Goal: Check status: Check status

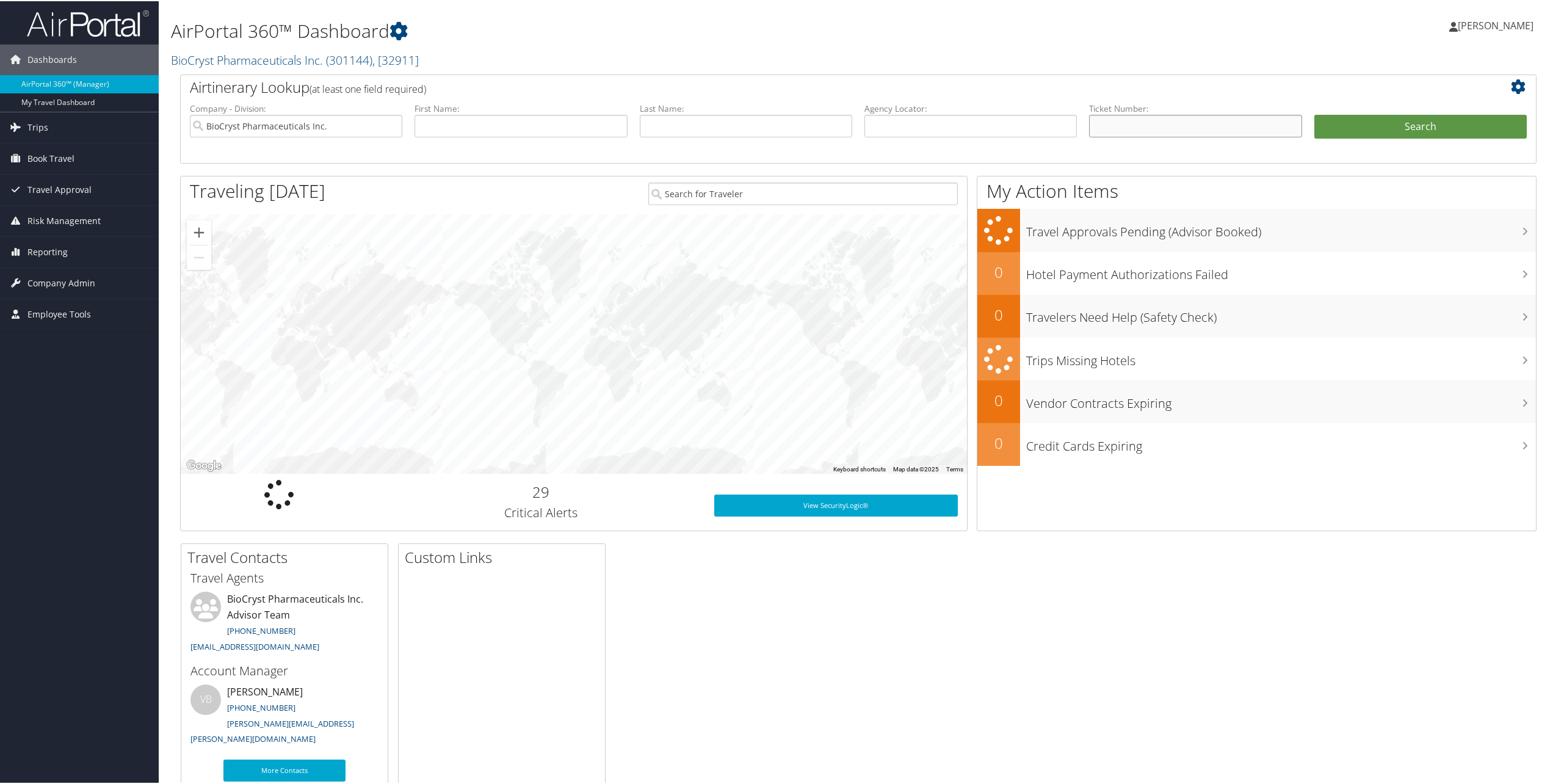
click at [1137, 122] on input "text" at bounding box center [1195, 125] width 213 height 23
type input "8900897778744"
click at [1418, 116] on button "Search" at bounding box center [1421, 126] width 213 height 25
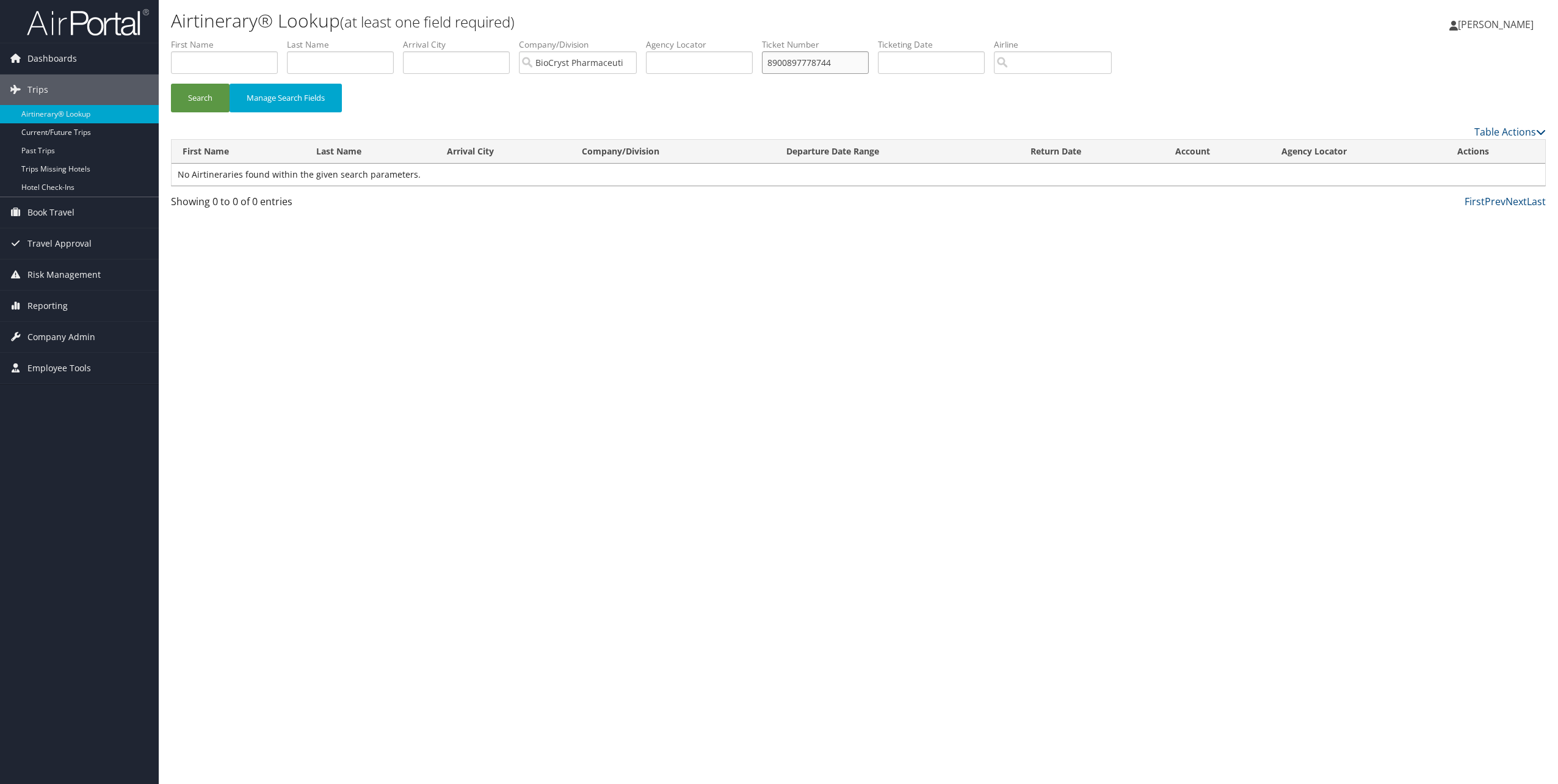
click at [821, 57] on input "8900897778744" at bounding box center [815, 63] width 107 height 23
type input "89008979668744"
click at [208, 96] on button "Search" at bounding box center [200, 98] width 58 height 28
drag, startPoint x: 851, startPoint y: 59, endPoint x: 760, endPoint y: 56, distance: 91.0
click at [760, 39] on ul "First Name Last Name Departure City Arrival City Company/Division BioCryst Phar…" at bounding box center [858, 39] width 1375 height 0
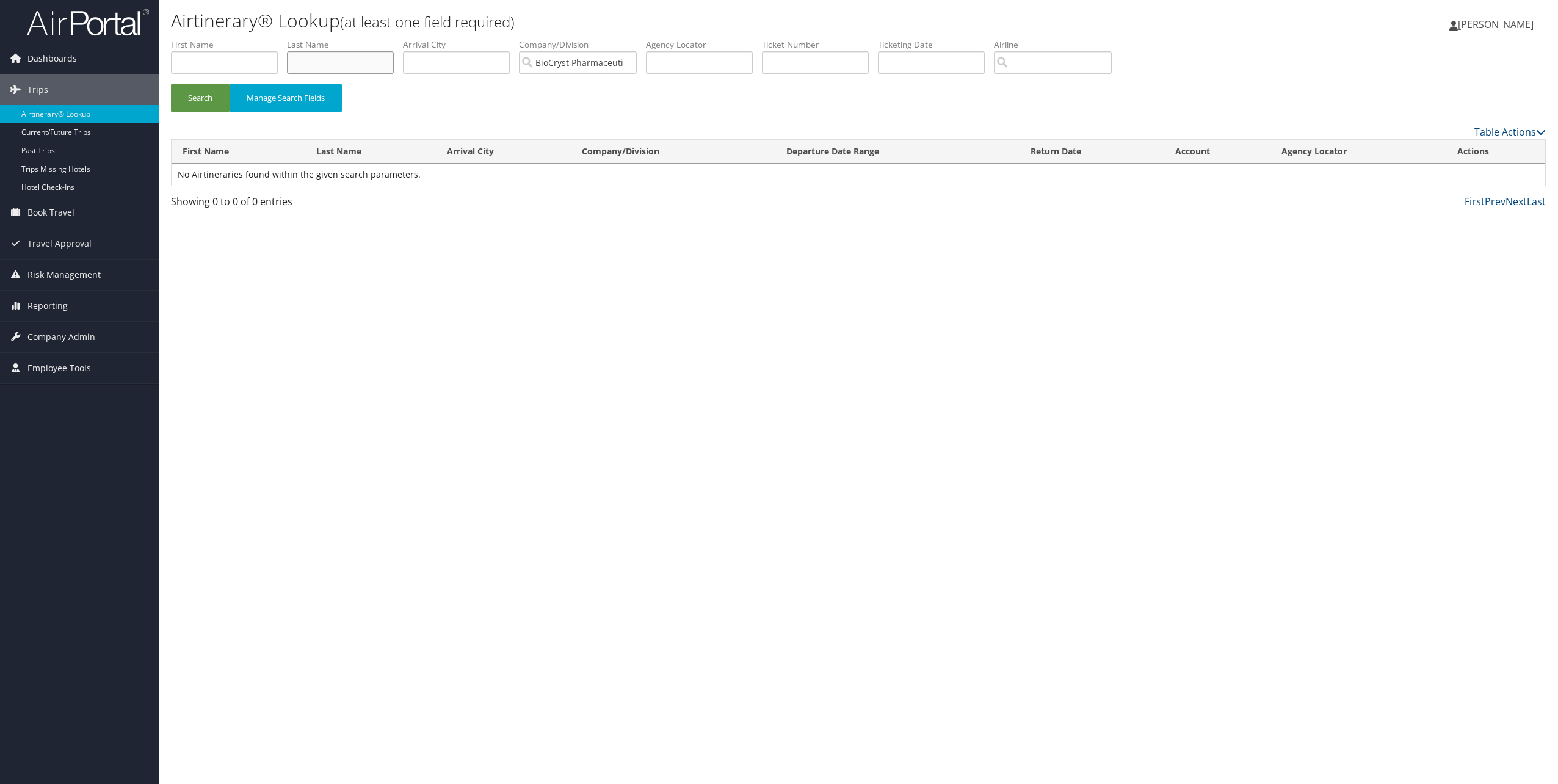
click at [349, 68] on input "text" at bounding box center [340, 63] width 107 height 23
click at [171, 84] on button "Search" at bounding box center [200, 98] width 58 height 28
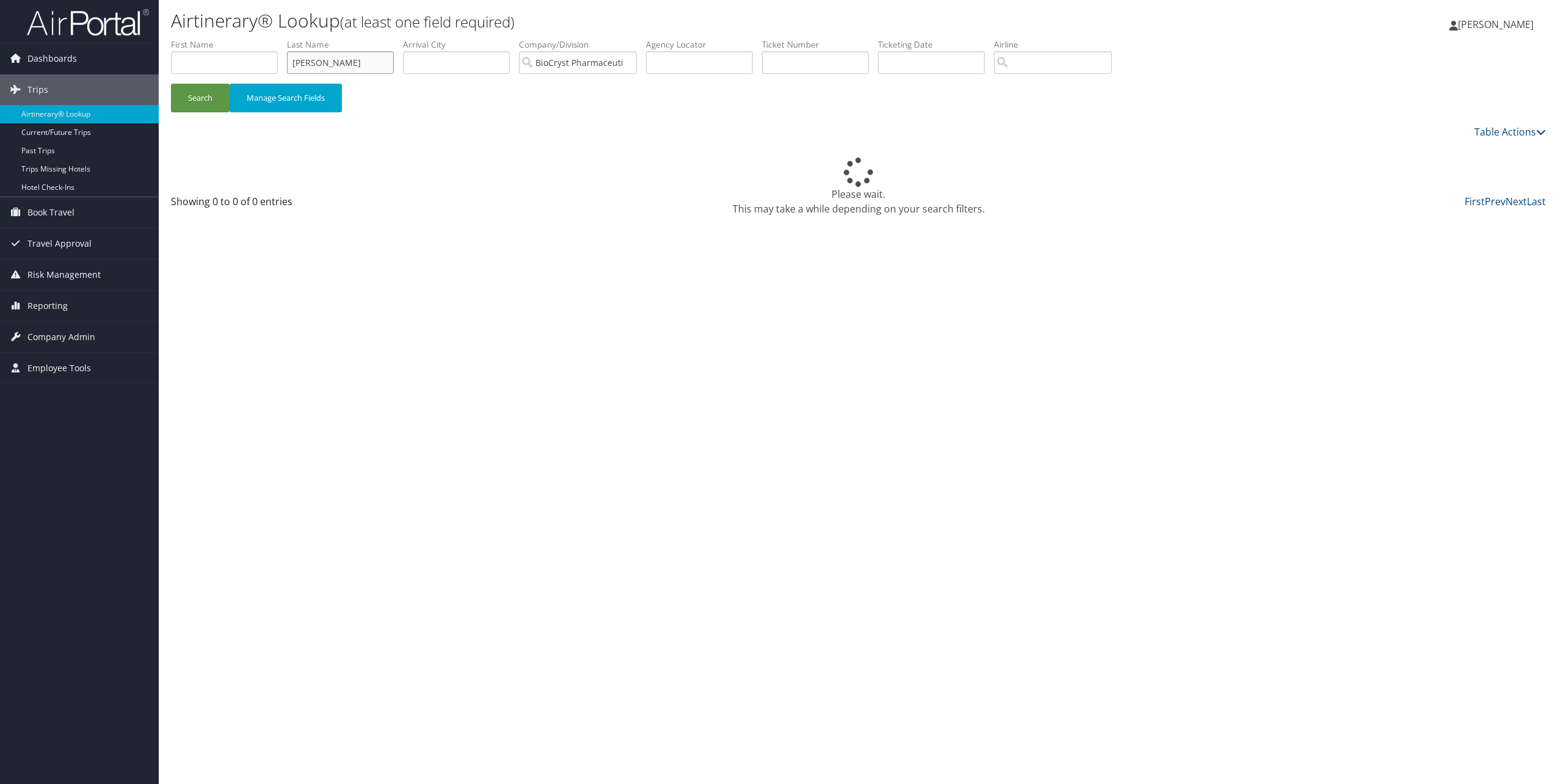
type input "Fong"
type input "Donald"
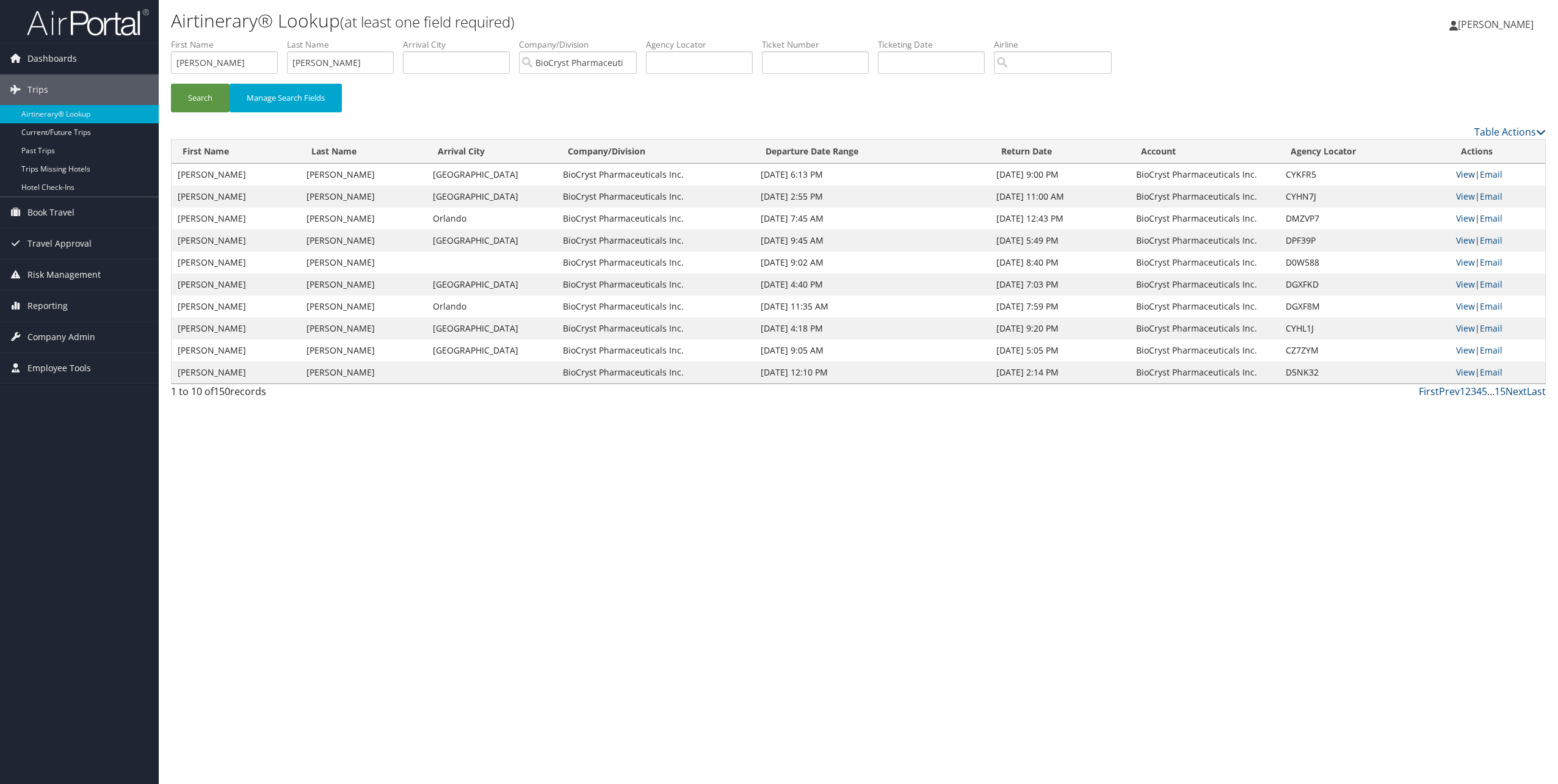
click at [1463, 172] on link "View" at bounding box center [1465, 174] width 19 height 11
click at [1463, 195] on link "View" at bounding box center [1465, 196] width 19 height 11
click at [1464, 220] on link "View" at bounding box center [1465, 218] width 19 height 11
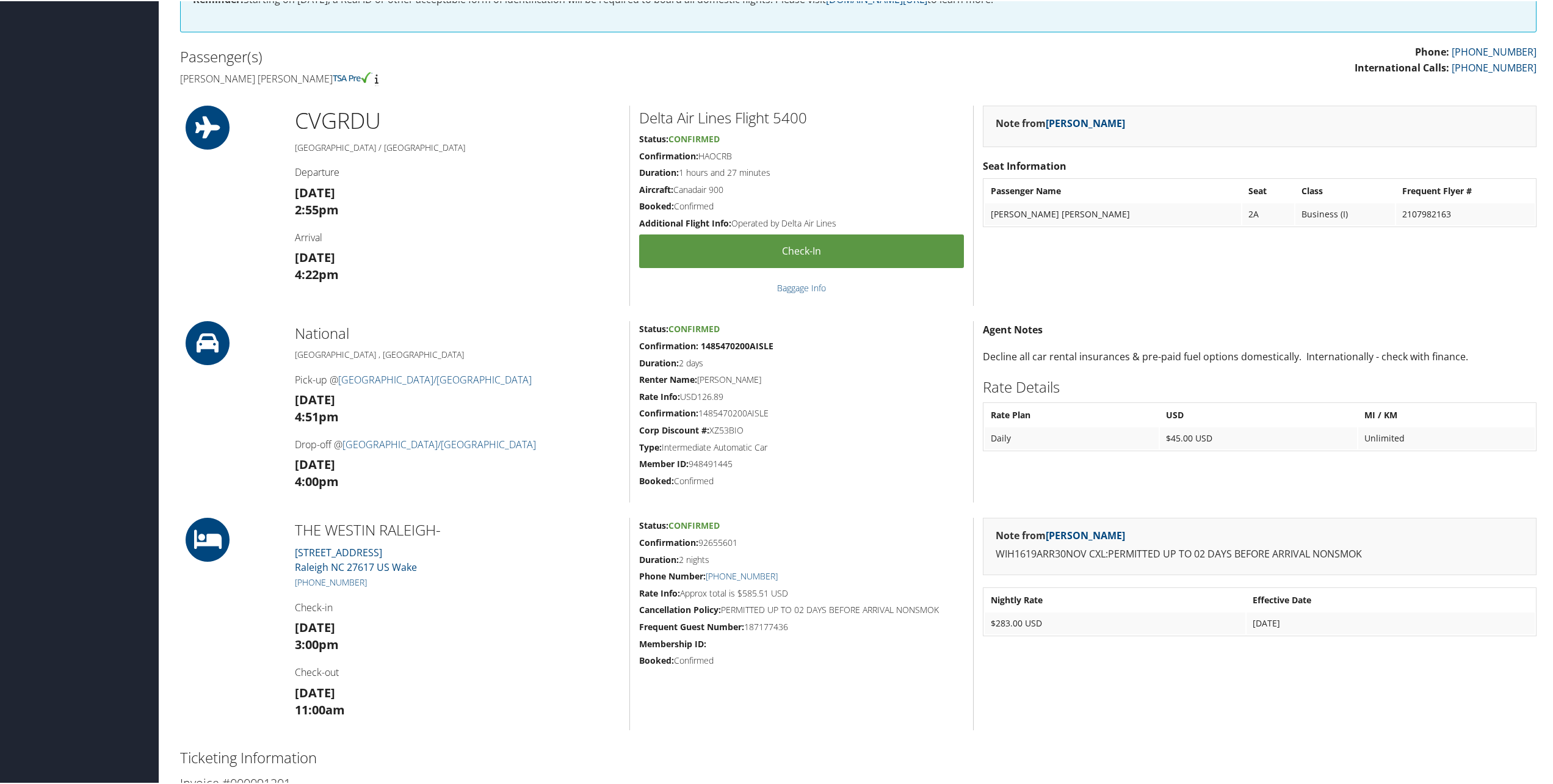
scroll to position [610, 0]
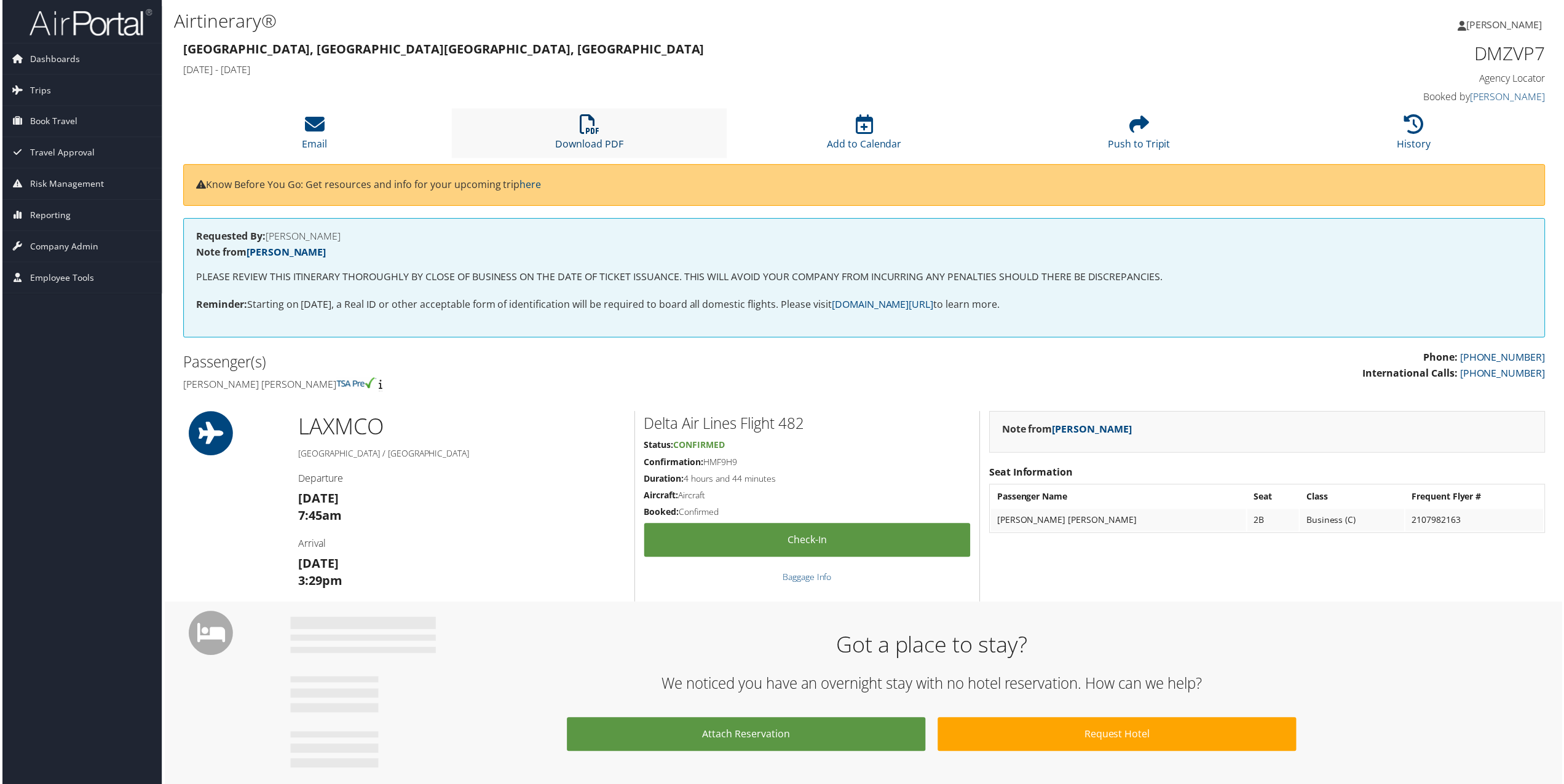
click at [590, 126] on icon at bounding box center [589, 124] width 20 height 20
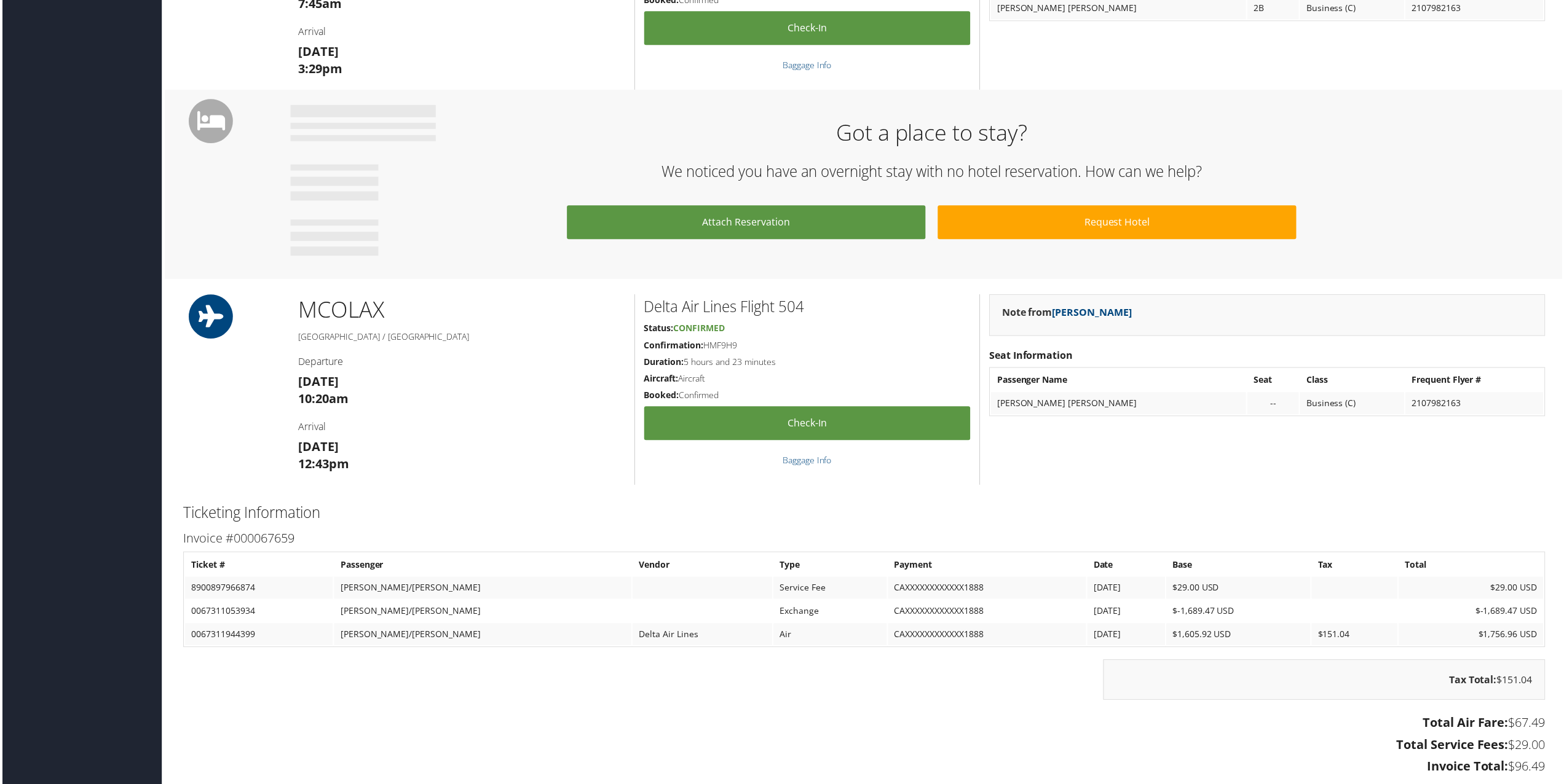
scroll to position [553, 0]
